Goal: Transaction & Acquisition: Purchase product/service

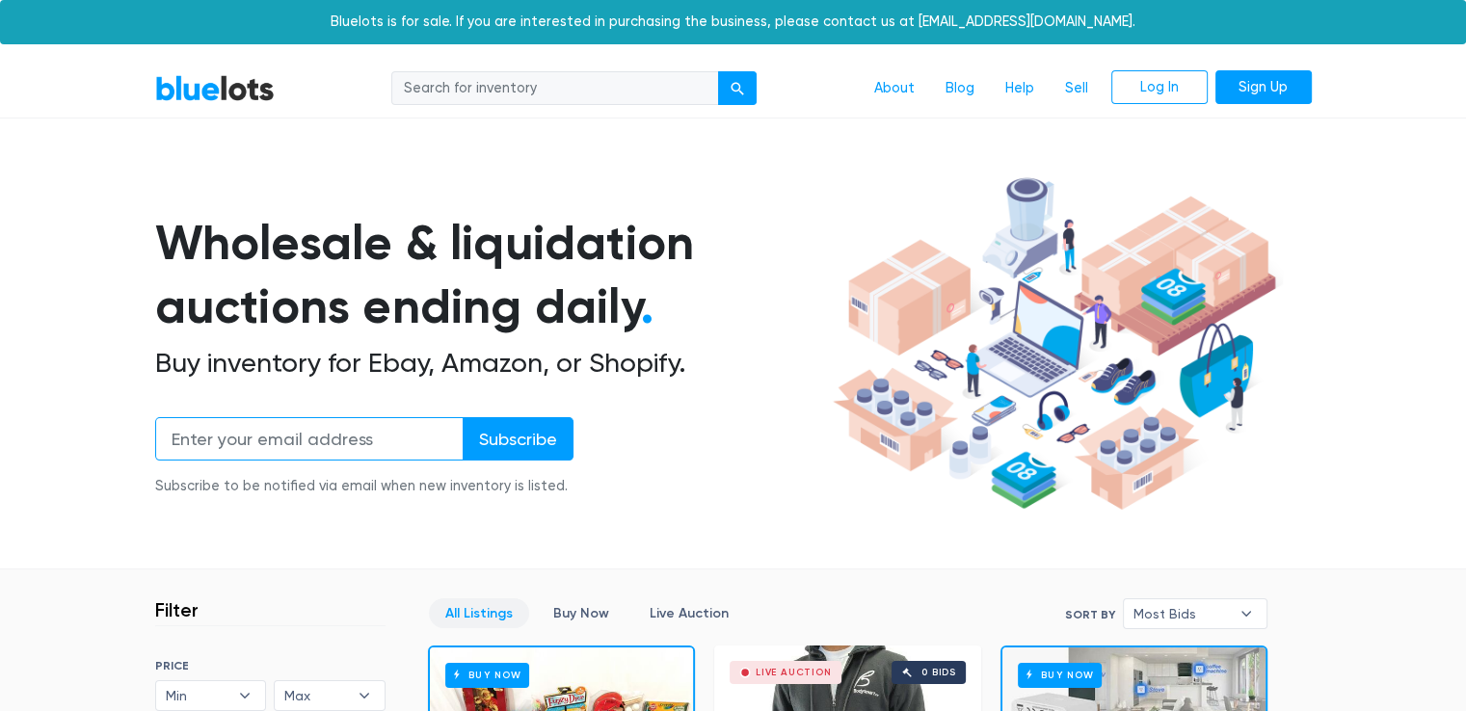
click at [252, 439] on input "email" at bounding box center [309, 438] width 308 height 43
type input "[EMAIL_ADDRESS][DOMAIN_NAME]"
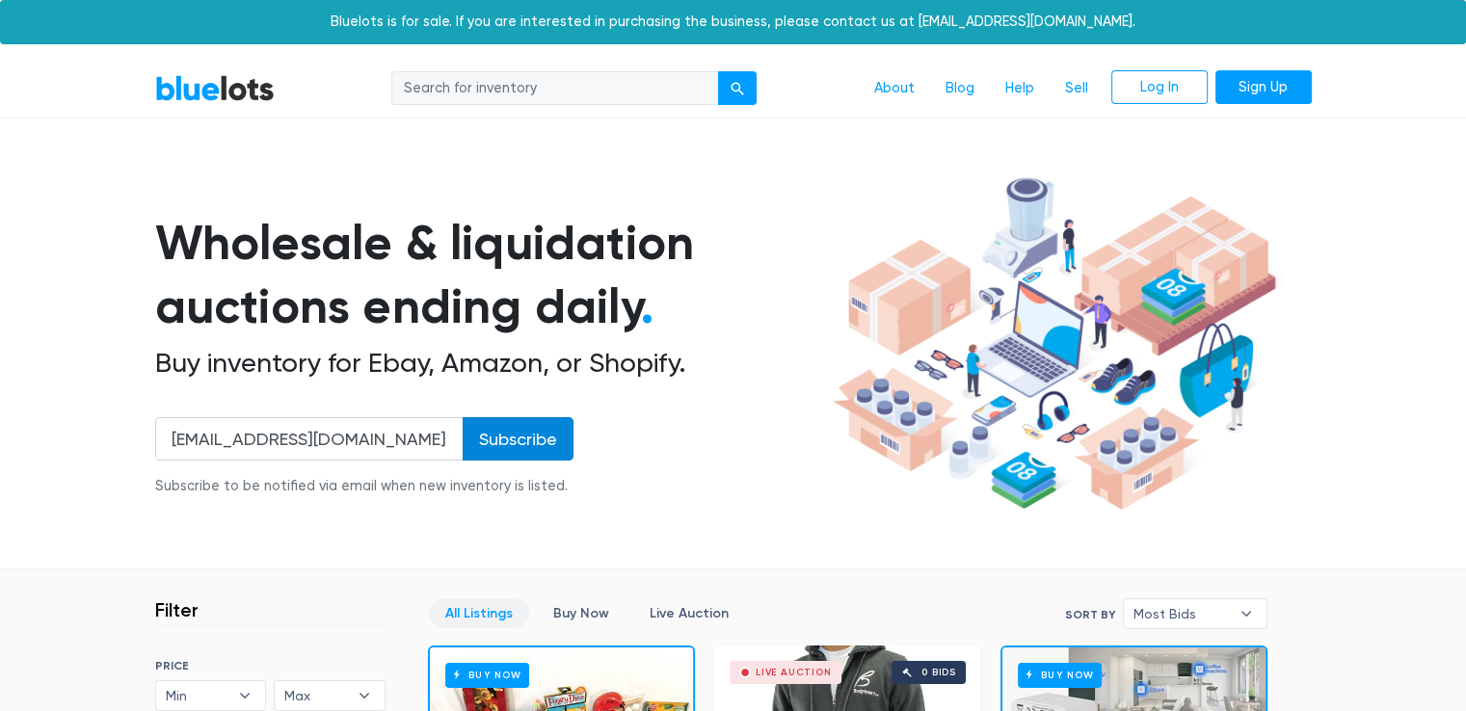
click at [531, 439] on input "Subscribe" at bounding box center [518, 438] width 111 height 43
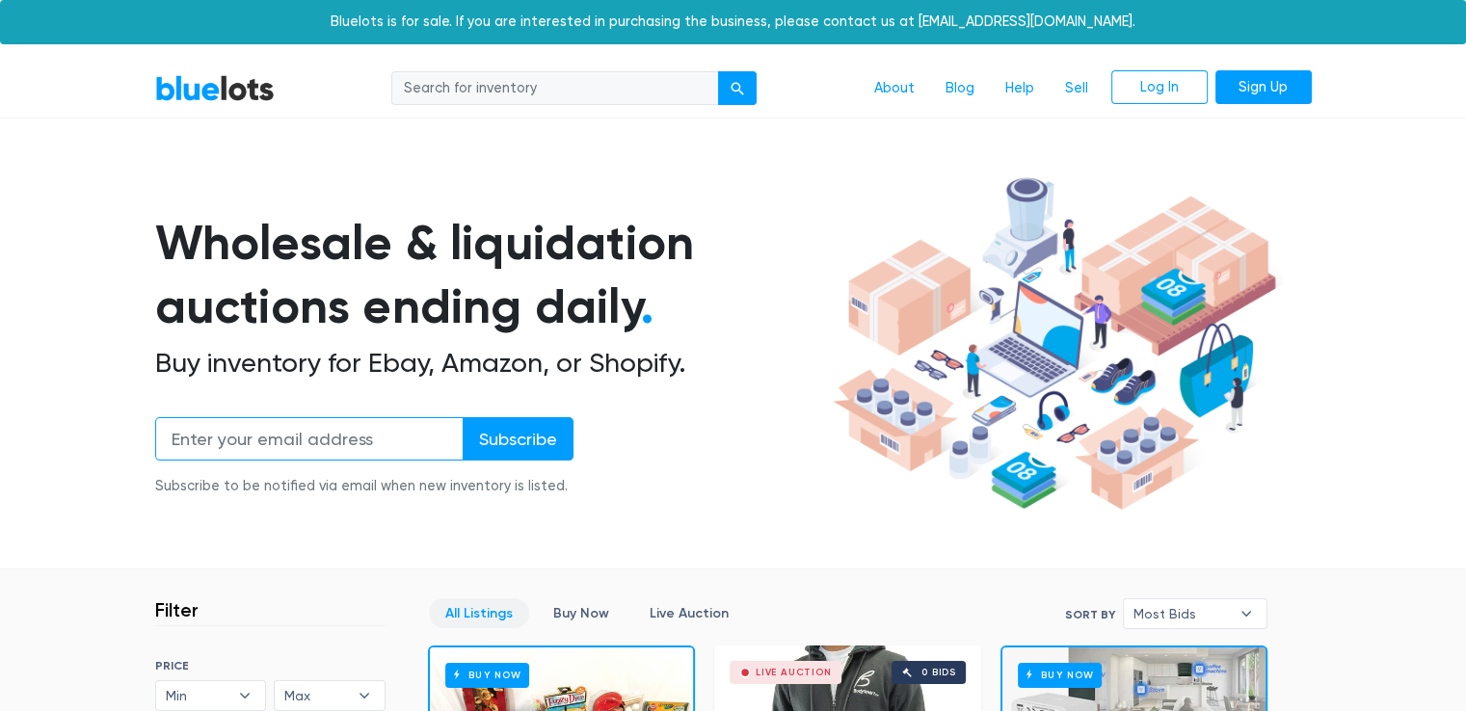
click at [254, 441] on input "email" at bounding box center [309, 438] width 308 height 43
type input "[EMAIL_ADDRESS][DOMAIN_NAME]"
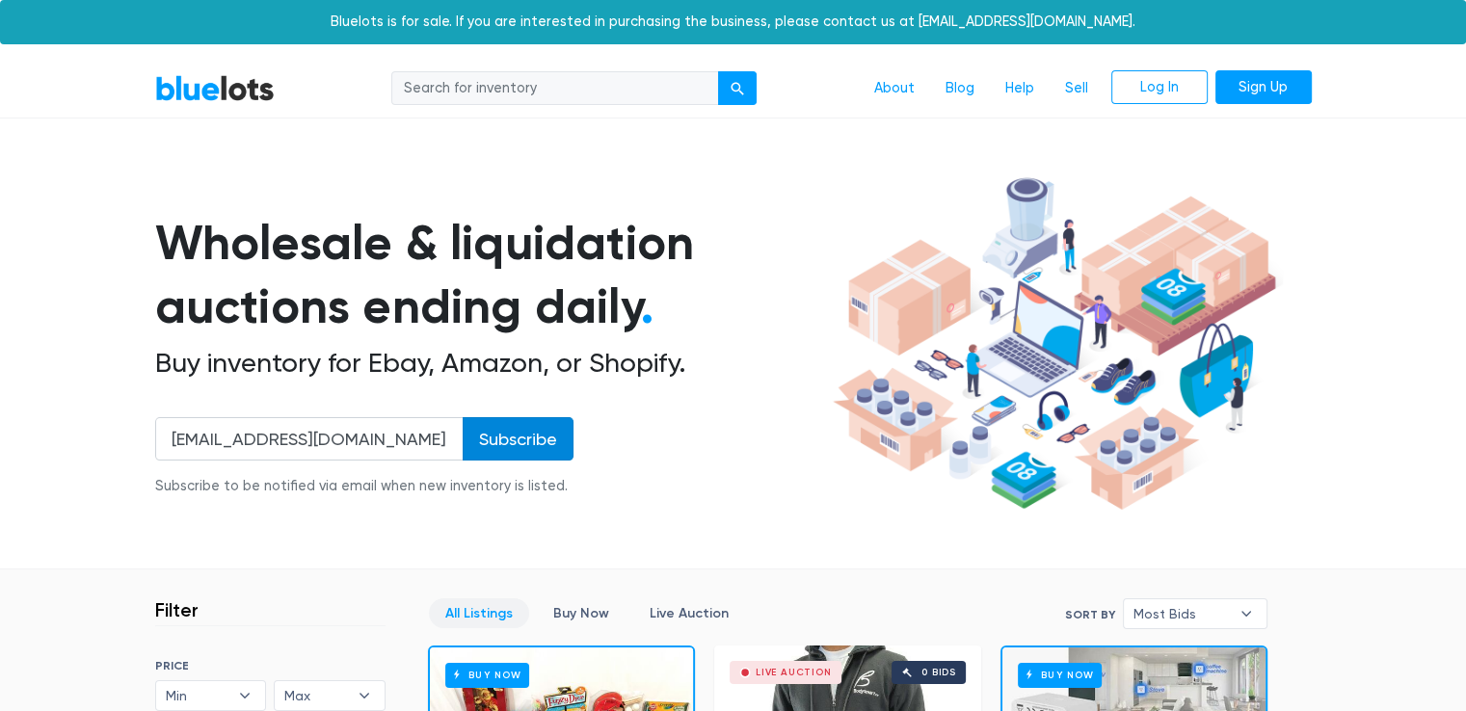
click at [554, 433] on input "Subscribe" at bounding box center [518, 438] width 111 height 43
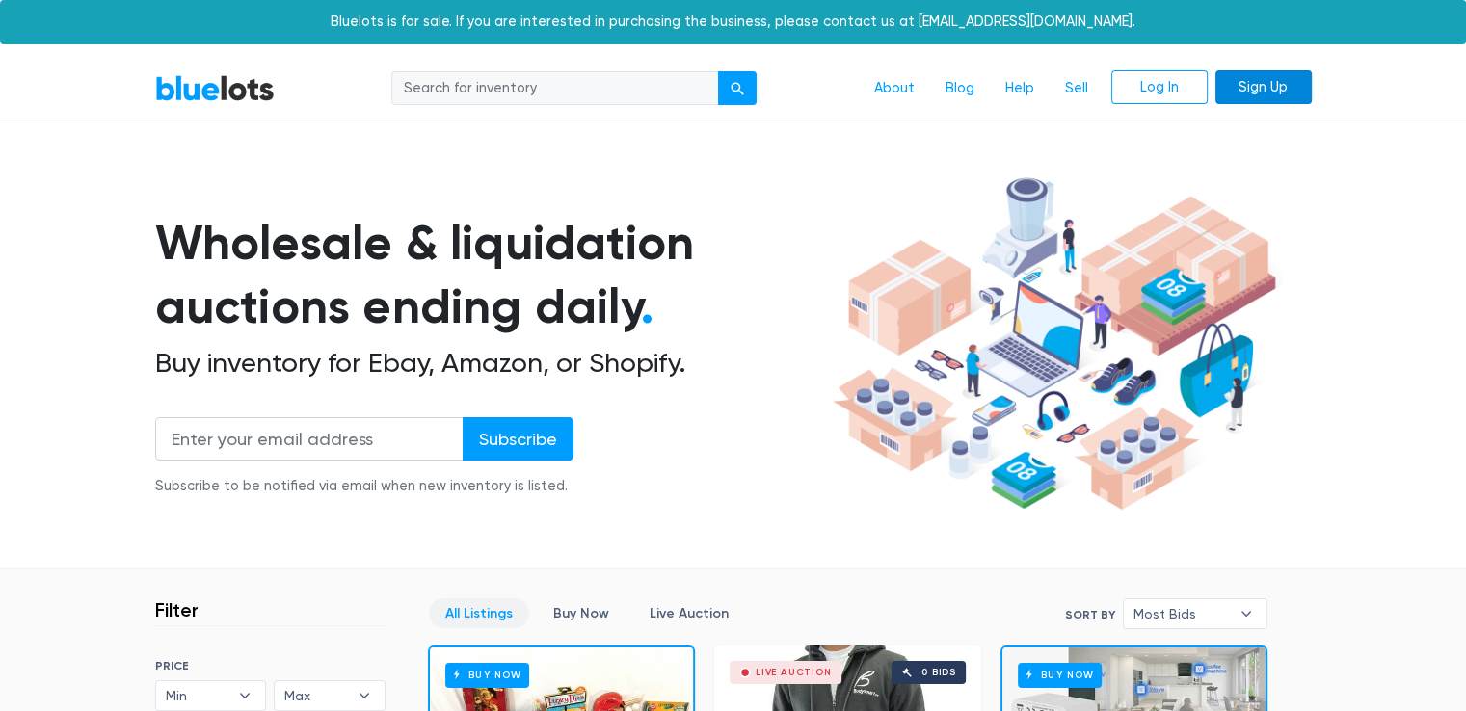
click at [1275, 97] on link "Sign Up" at bounding box center [1263, 87] width 96 height 35
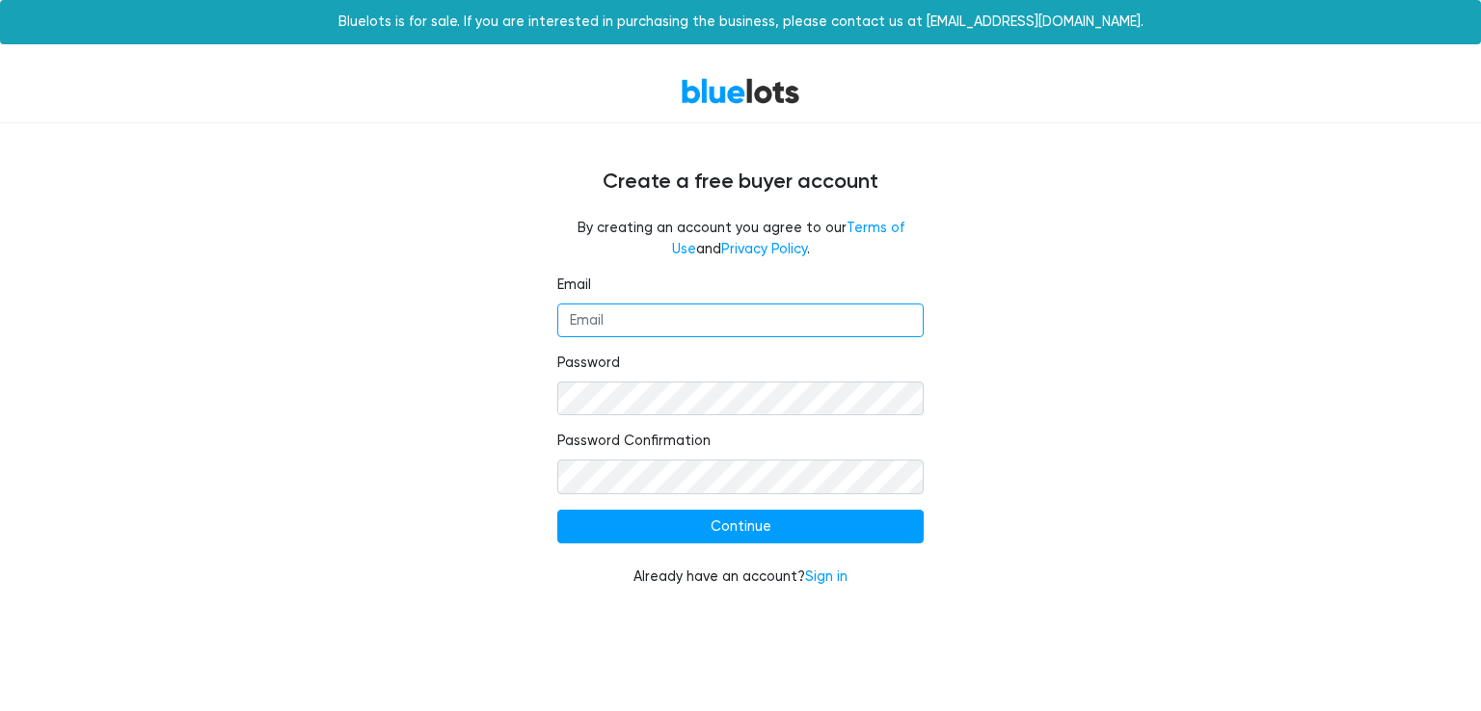
click at [621, 326] on input "Email" at bounding box center [740, 321] width 366 height 35
type input "hflorimon15@gmail.com"
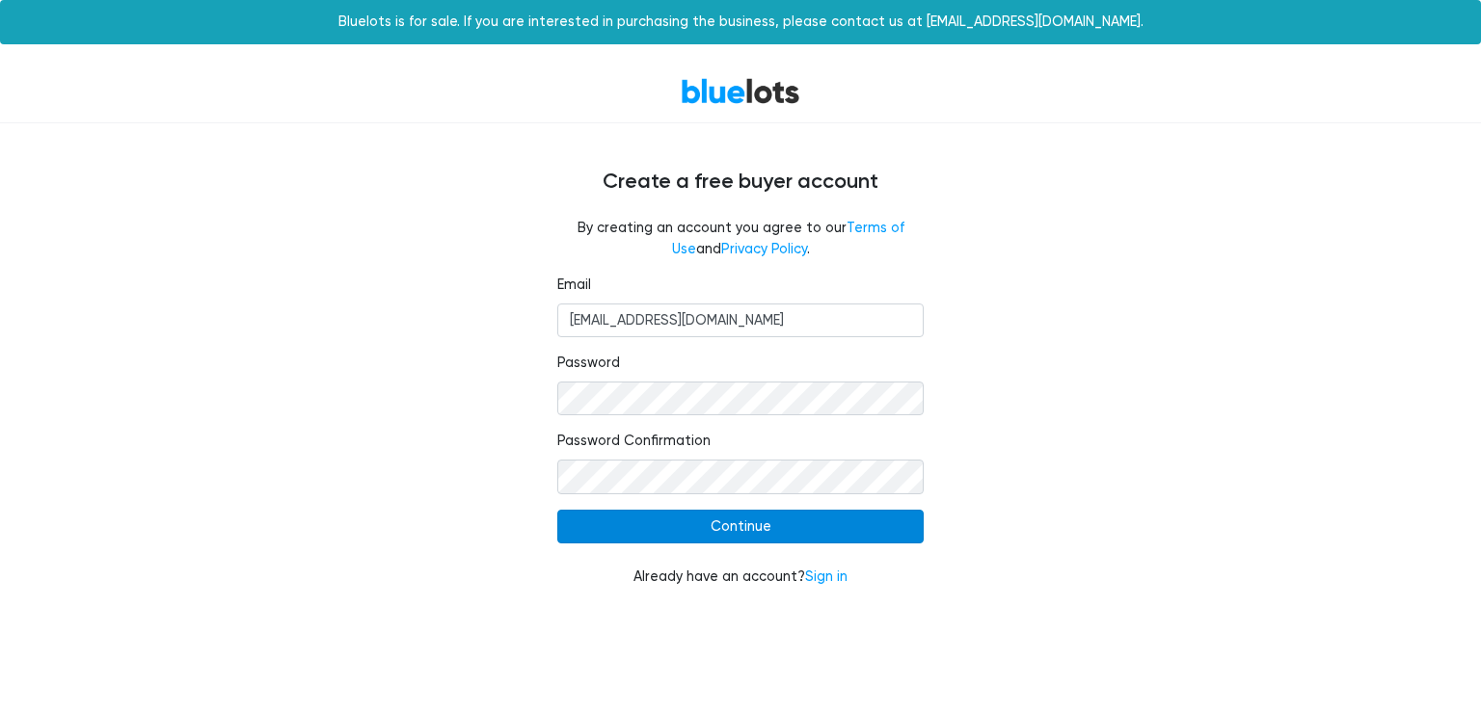
click at [754, 529] on input "Continue" at bounding box center [740, 527] width 366 height 35
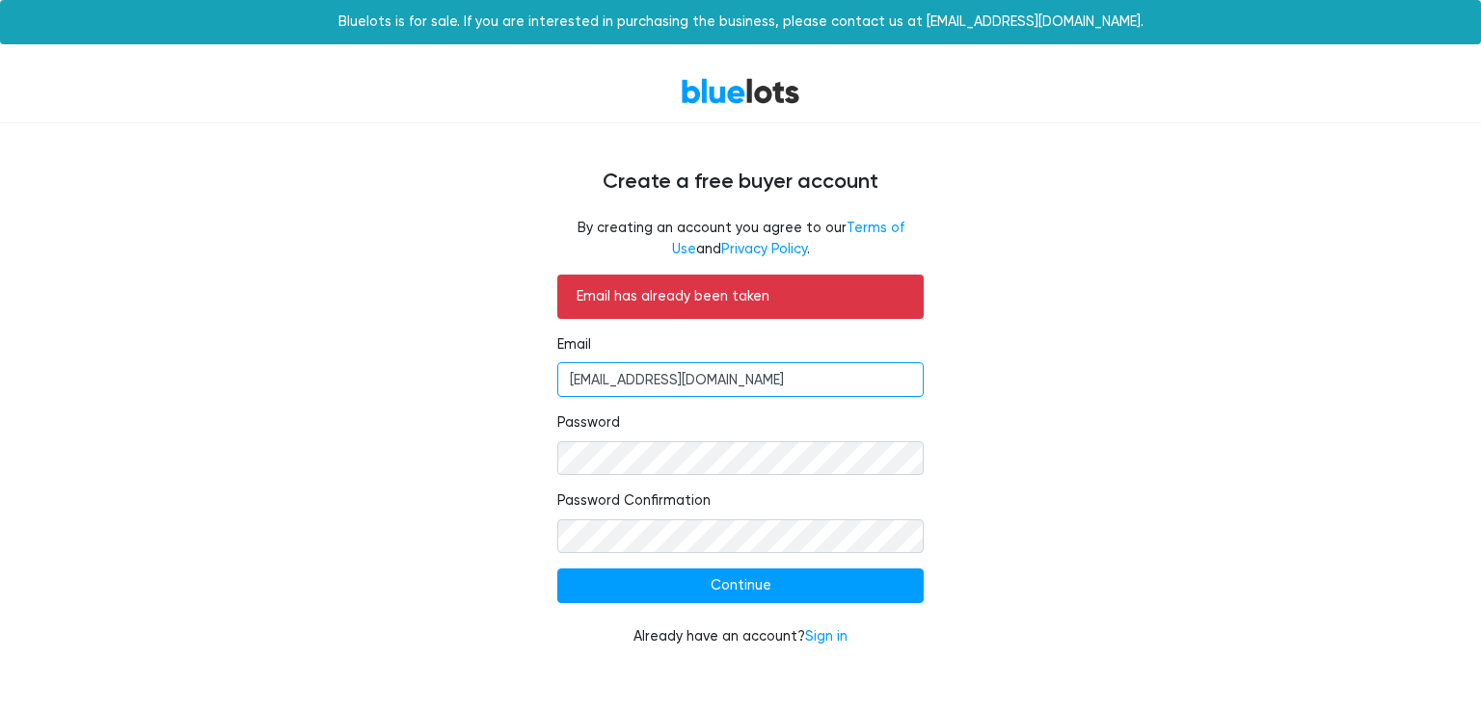
click at [630, 379] on input "[EMAIL_ADDRESS][DOMAIN_NAME]" at bounding box center [740, 379] width 366 height 35
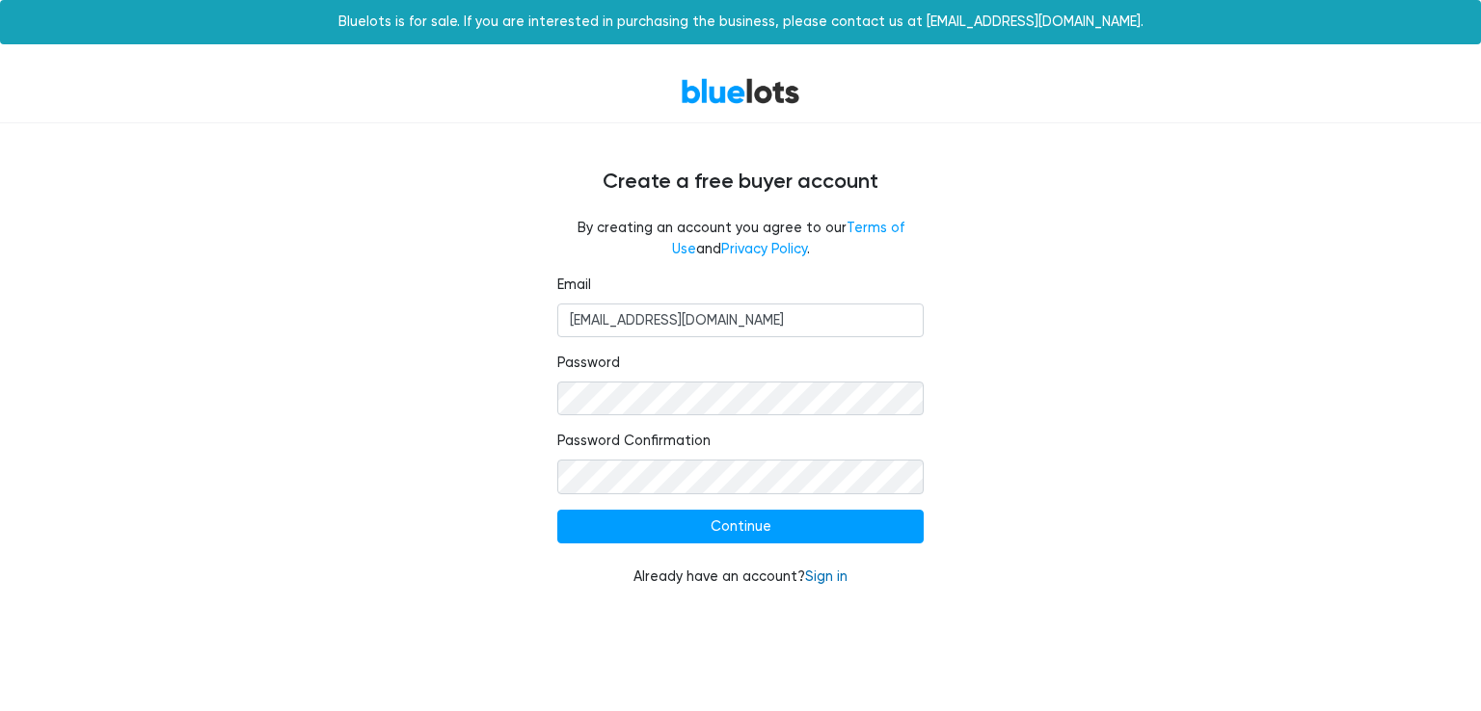
click at [819, 574] on link "Sign in" at bounding box center [826, 577] width 42 height 16
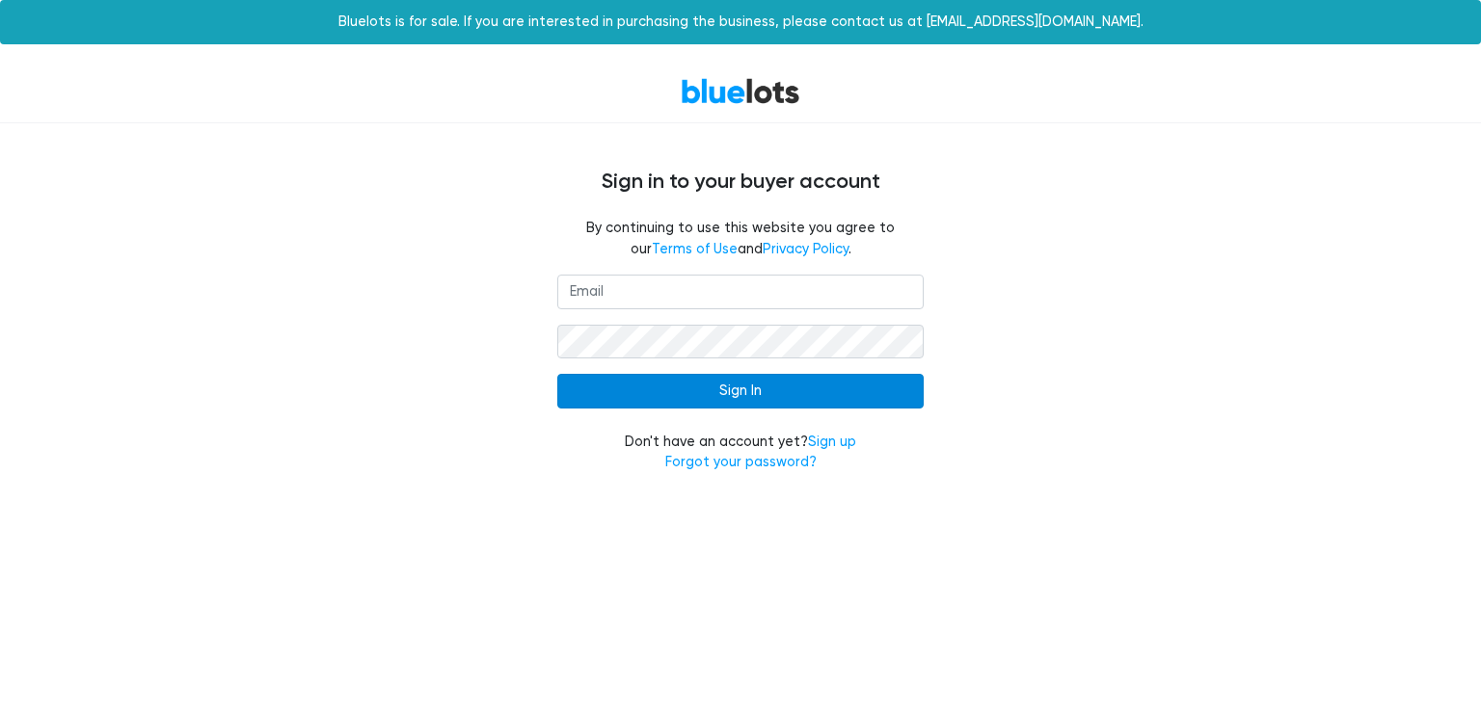
type input "[EMAIL_ADDRESS][DOMAIN_NAME]"
click at [774, 377] on input "Sign In" at bounding box center [740, 391] width 366 height 35
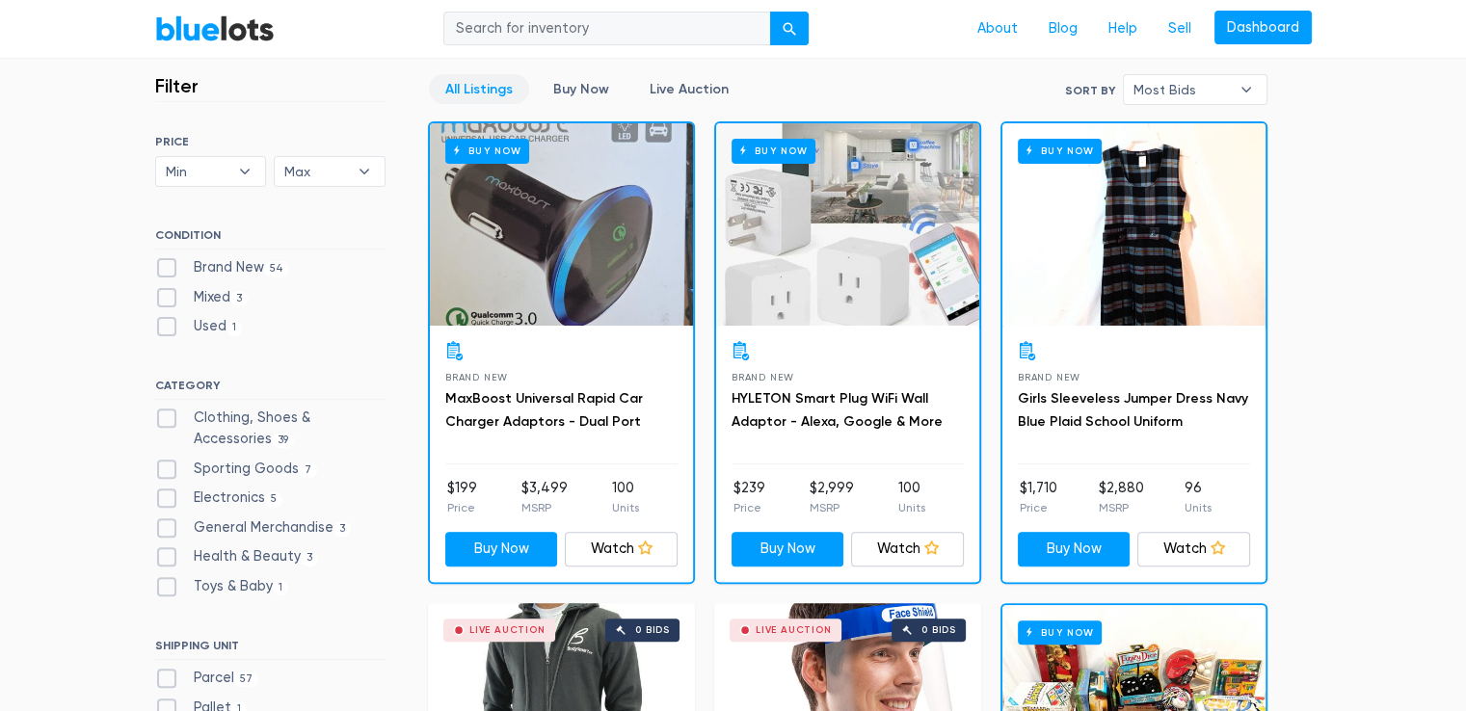
scroll to position [675, 0]
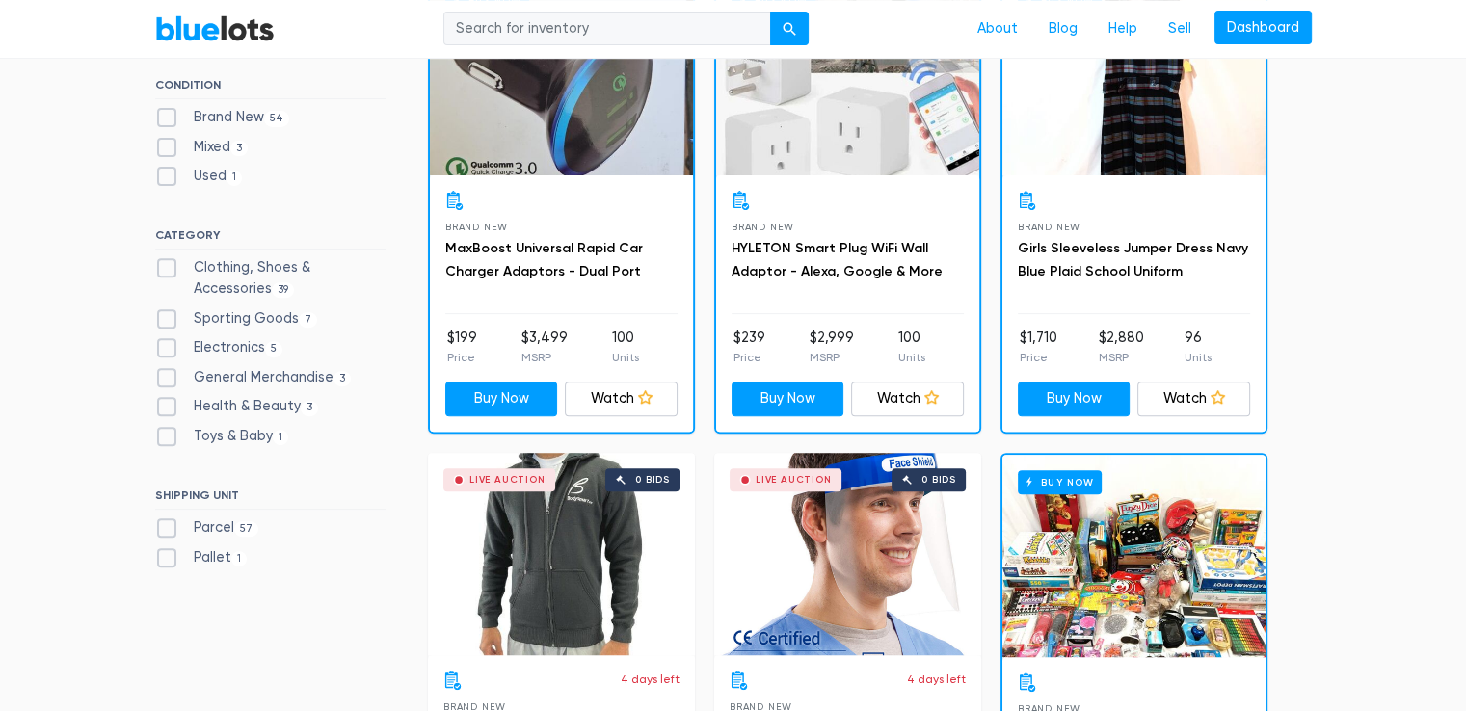
click at [264, 263] on label "Clothing, Shoes & Accessories 39" at bounding box center [270, 277] width 230 height 41
click at [168, 263] on Accessories"] "Clothing, Shoes & Accessories 39" at bounding box center [161, 263] width 13 height 13
checkbox Accessories"] "true"
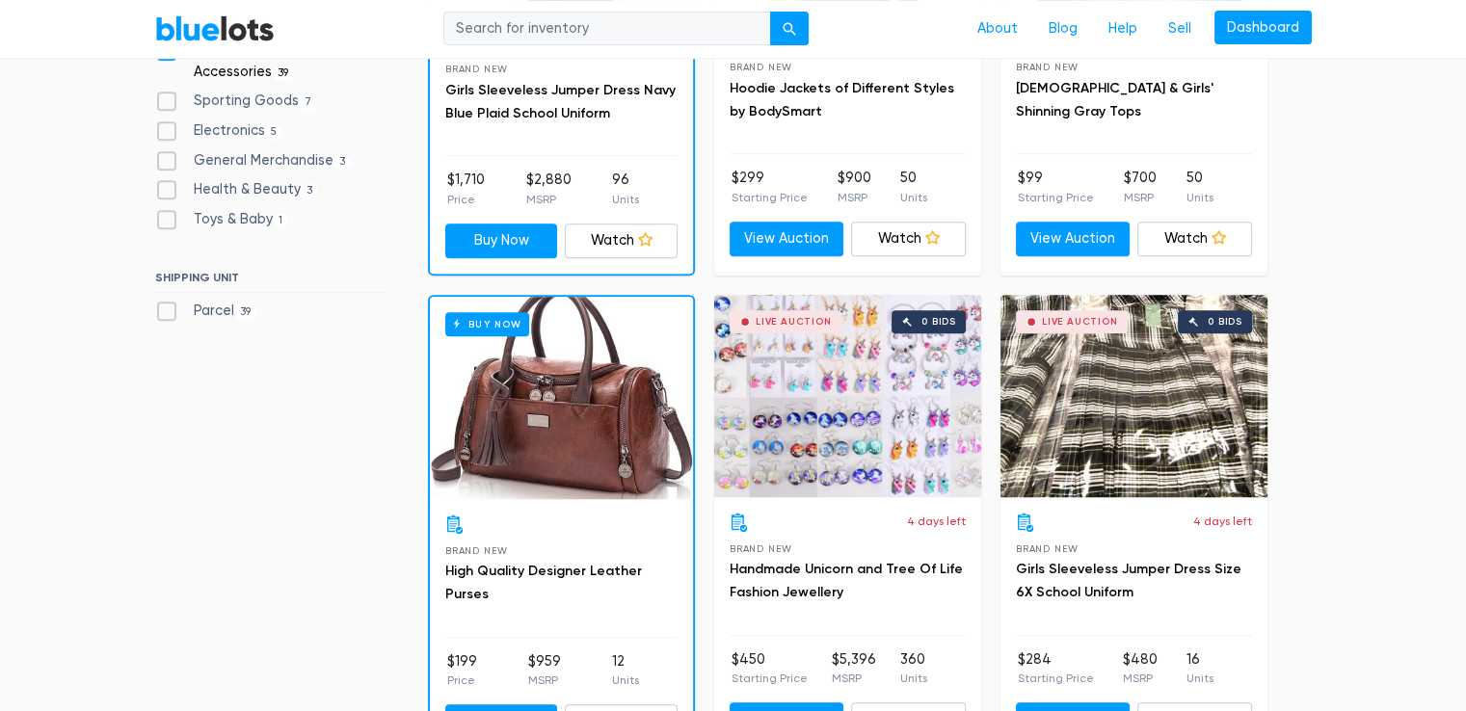
scroll to position [904, 0]
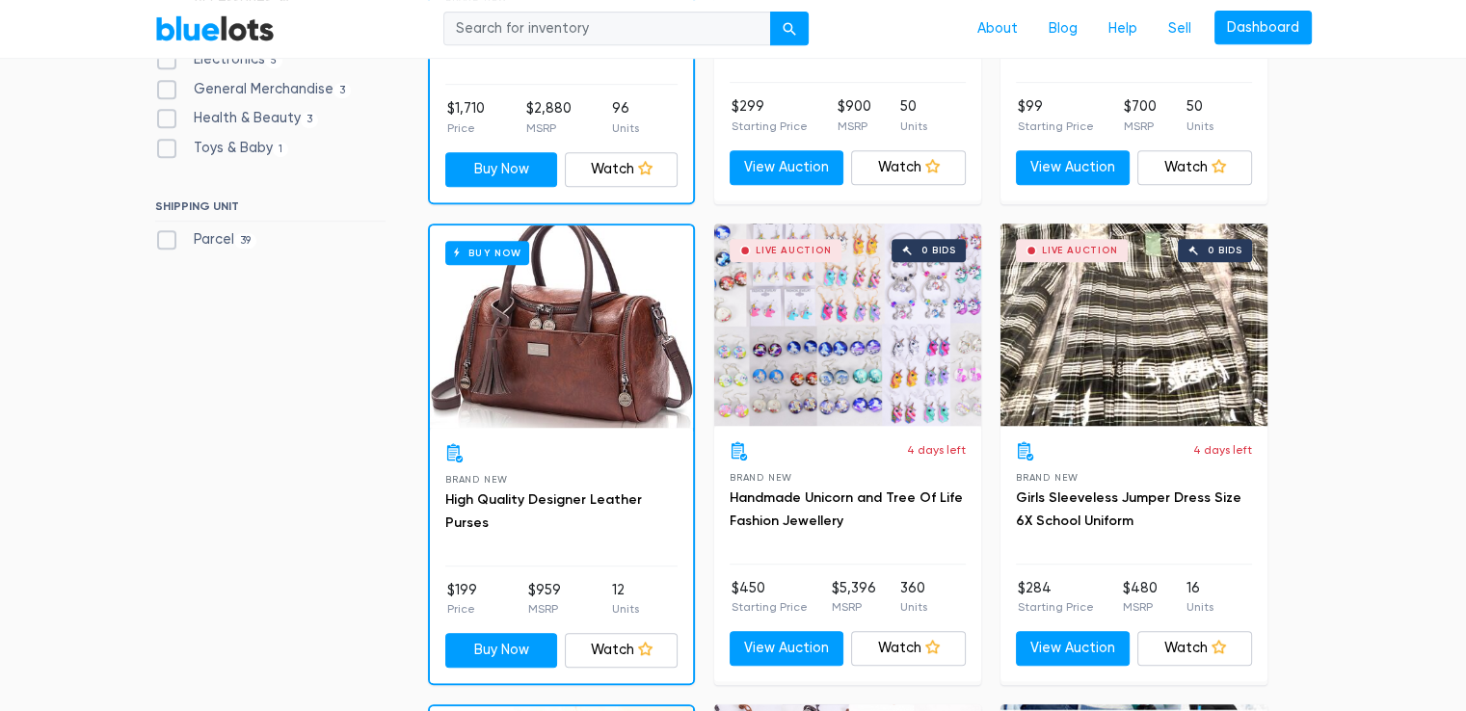
click at [581, 390] on div "Buy Now" at bounding box center [561, 327] width 263 height 202
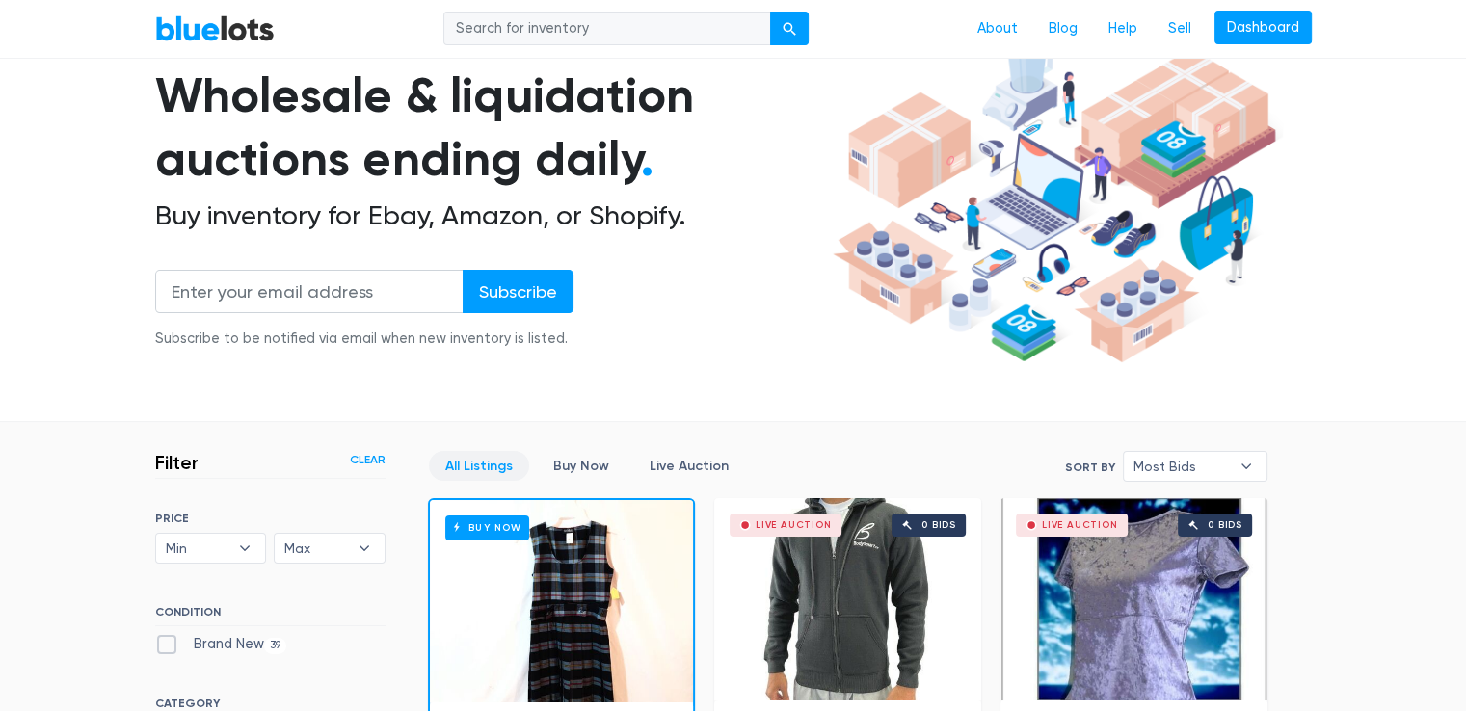
scroll to position [422, 0]
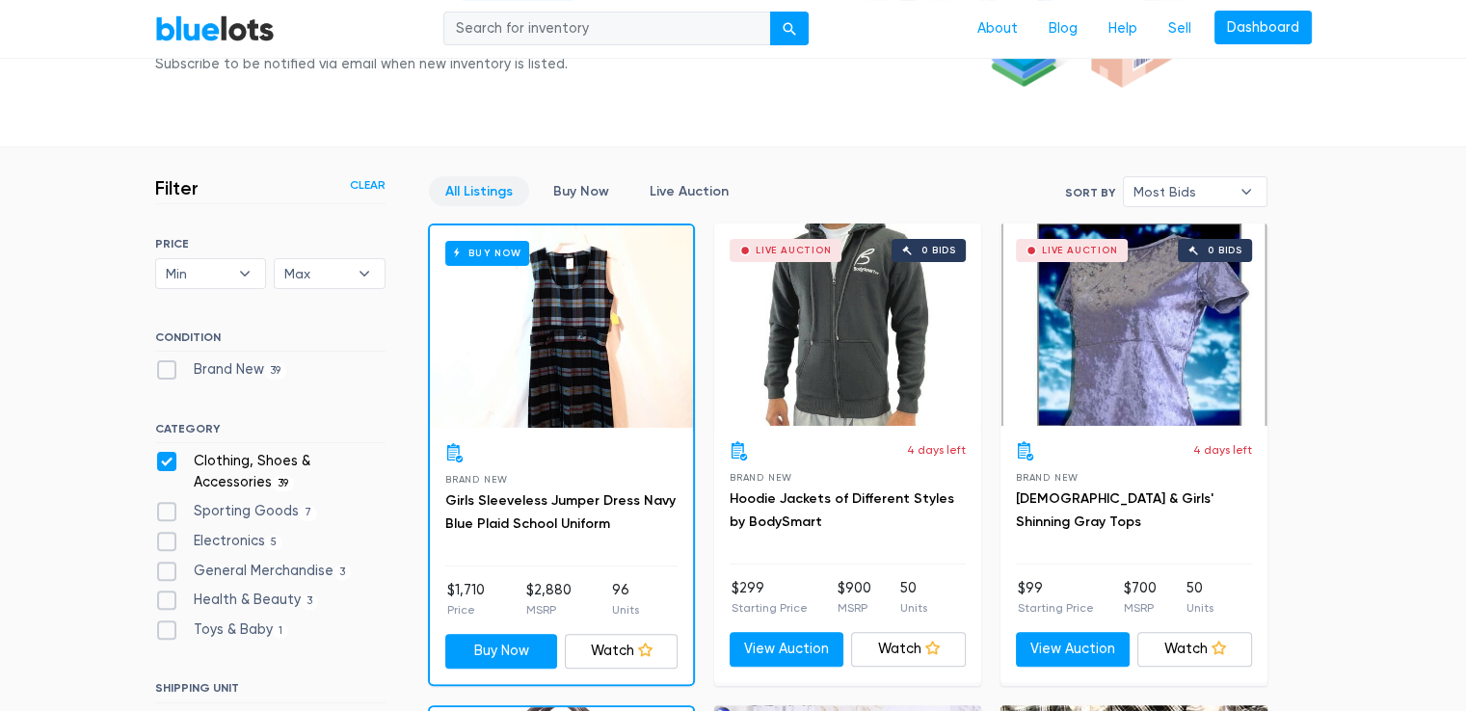
click at [197, 540] on label "Electronics 5" at bounding box center [219, 541] width 128 height 21
click at [168, 540] on input "Electronics 5" at bounding box center [161, 537] width 13 height 13
checkbox input "true"
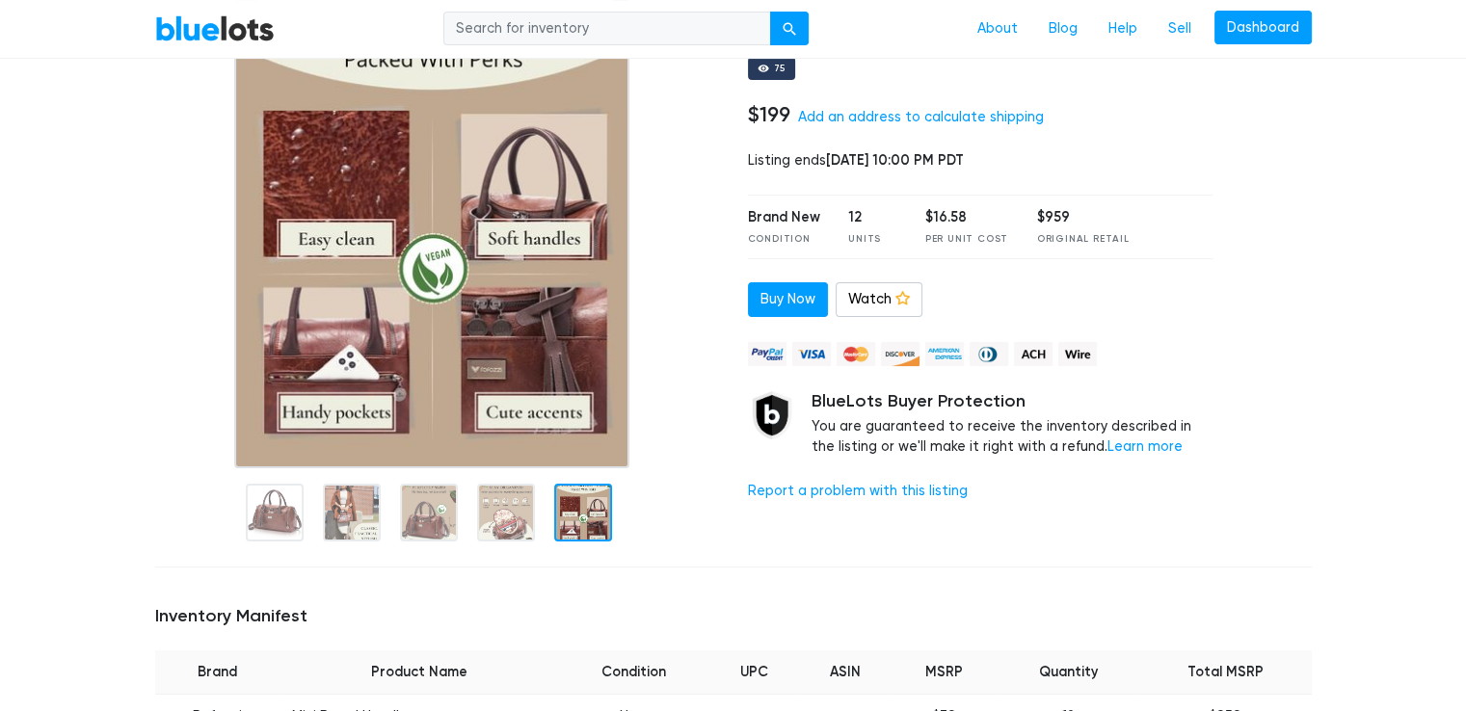
scroll to position [193, 0]
click at [887, 301] on link "Watch" at bounding box center [879, 299] width 87 height 35
click at [884, 306] on link "Watching" at bounding box center [889, 299] width 106 height 35
click at [884, 306] on link "Watch" at bounding box center [879, 299] width 87 height 35
click at [779, 302] on link "Buy Now" at bounding box center [788, 299] width 80 height 35
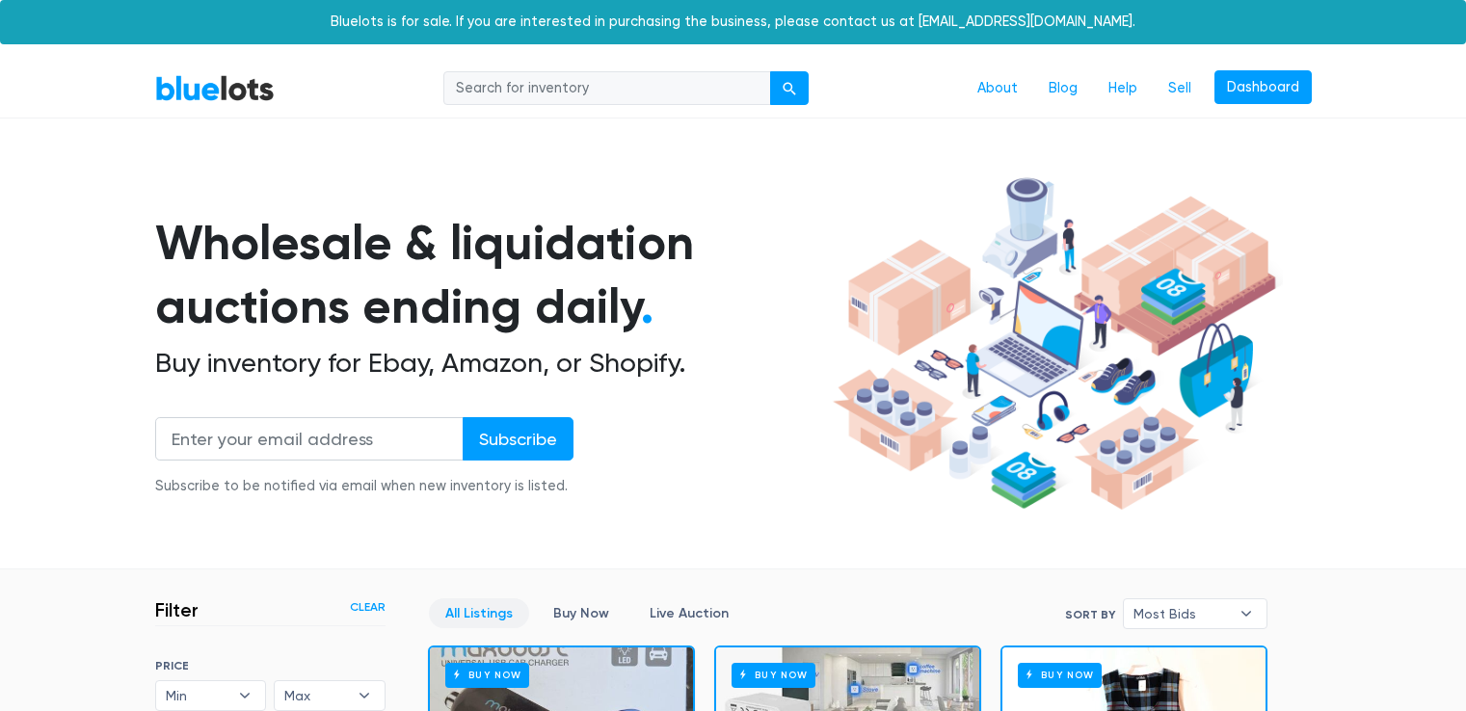
scroll to position [519, 0]
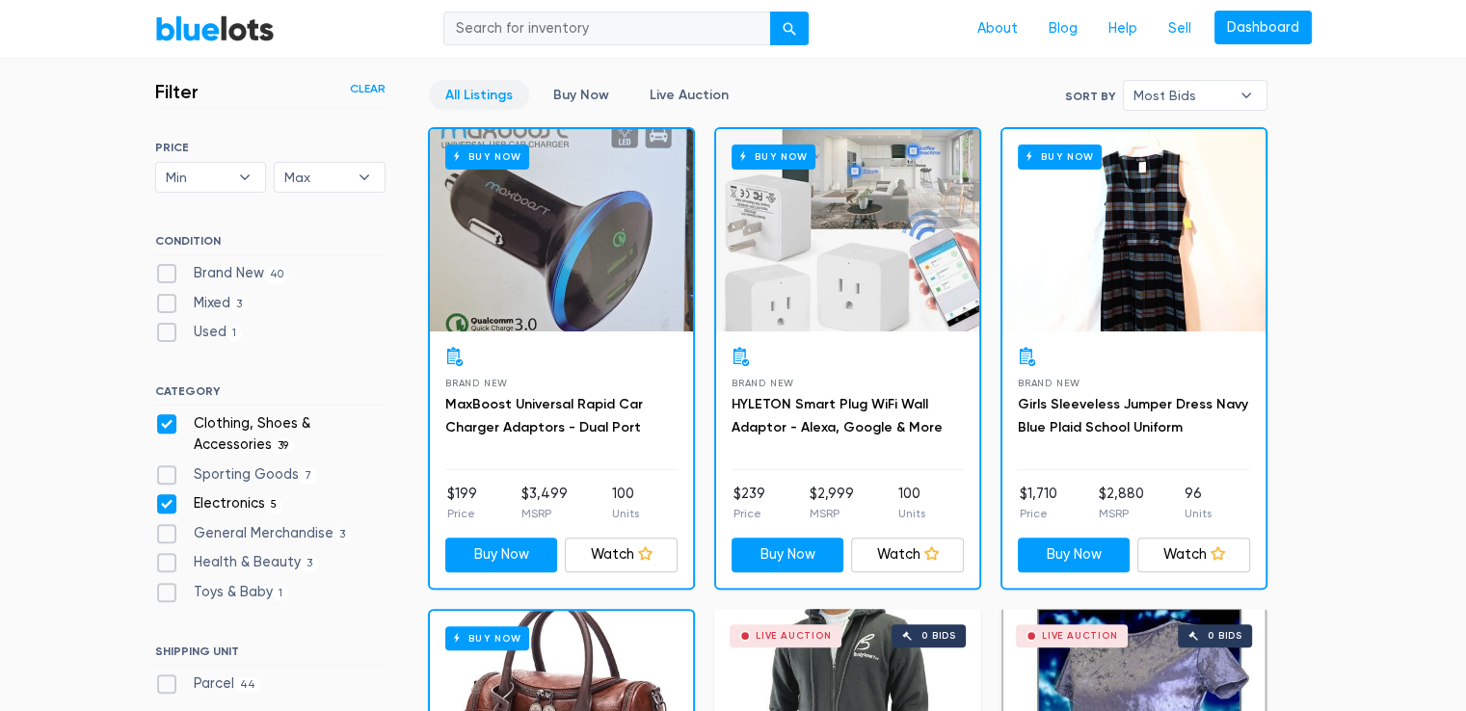
click at [174, 417] on label "Clothing, Shoes & Accessories 39" at bounding box center [270, 434] width 230 height 41
click at [168, 417] on Accessories"] "Clothing, Shoes & Accessories 39" at bounding box center [161, 420] width 13 height 13
checkbox Accessories"] "false"
